Goal: Task Accomplishment & Management: Manage account settings

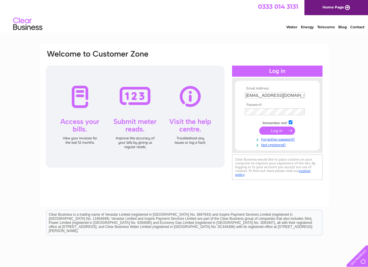
click at [277, 131] on input "submit" at bounding box center [277, 131] width 36 height 8
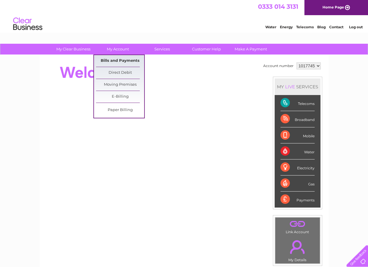
click at [118, 58] on link "Bills and Payments" at bounding box center [120, 61] width 48 height 12
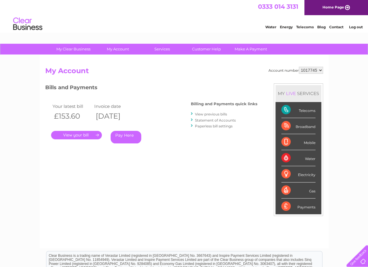
click at [79, 132] on link "." at bounding box center [76, 135] width 51 height 8
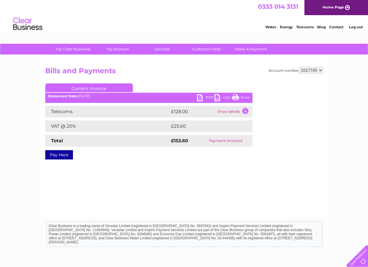
click at [198, 97] on link "PDF" at bounding box center [205, 98] width 17 height 8
